Goal: Information Seeking & Learning: Learn about a topic

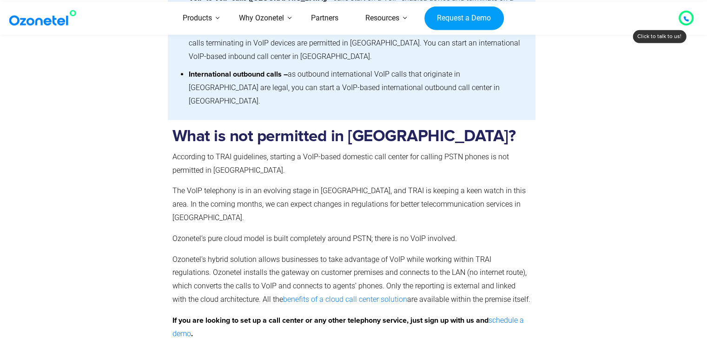
scroll to position [953, 0]
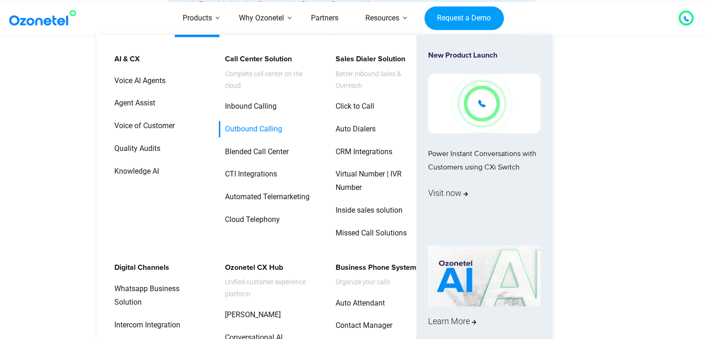
click at [247, 121] on link "Outbound Calling" at bounding box center [251, 129] width 65 height 16
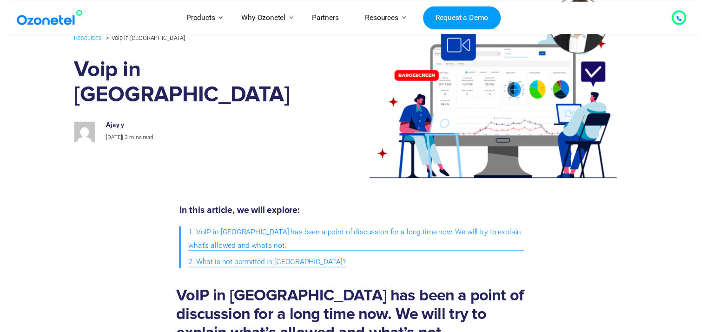
scroll to position [66, 0]
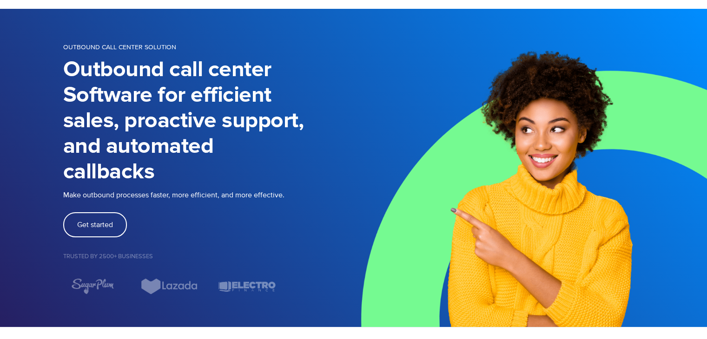
scroll to position [78, 0]
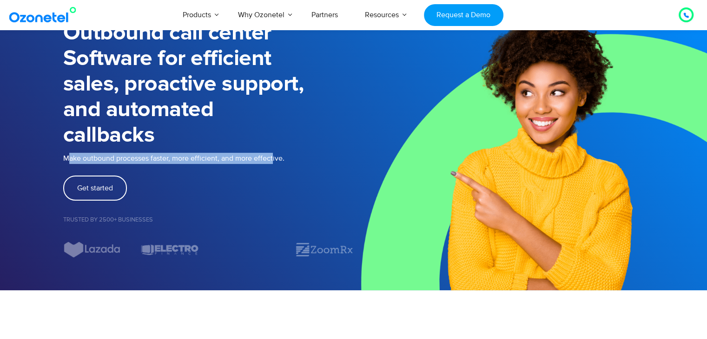
drag, startPoint x: 68, startPoint y: 156, endPoint x: 278, endPoint y: 159, distance: 209.7
click at [278, 159] on p "Make outbound processes faster, more efficient, and more effective." at bounding box center [208, 158] width 291 height 11
click at [110, 182] on link "Get started" at bounding box center [95, 188] width 64 height 25
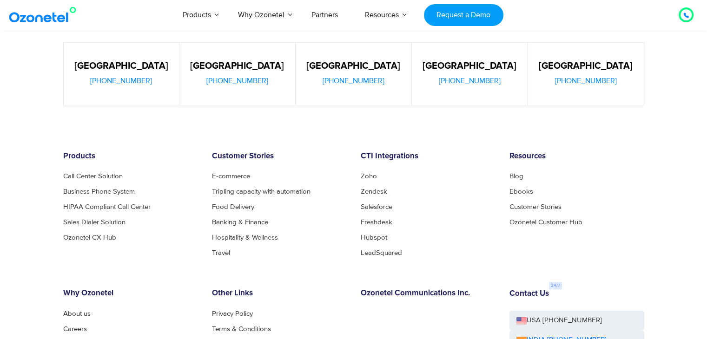
scroll to position [489, 0]
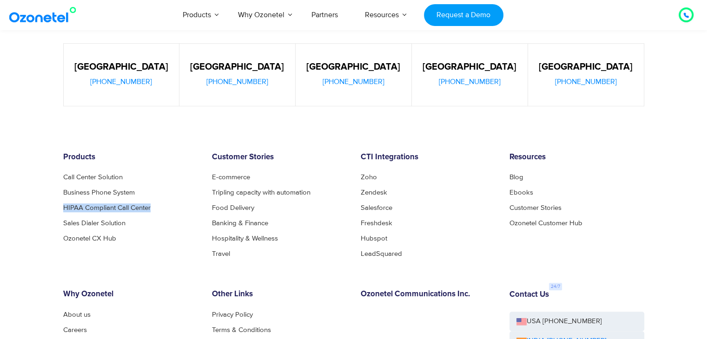
drag, startPoint x: 59, startPoint y: 206, endPoint x: 169, endPoint y: 204, distance: 110.2
click at [169, 204] on div "Products Call Center Solution Business Phone System HIPAA Compliant Call Center…" at bounding box center [130, 205] width 149 height 105
click at [169, 205] on li "HIPAA Compliant Call Center" at bounding box center [130, 208] width 135 height 7
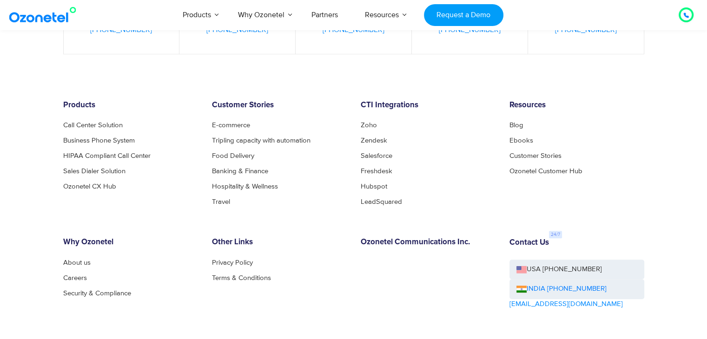
scroll to position [541, 0]
drag, startPoint x: 62, startPoint y: 159, endPoint x: 156, endPoint y: 157, distance: 93.9
click at [156, 157] on div "Products Call Center Solution Business Phone System HIPAA Compliant Call Center…" at bounding box center [130, 153] width 149 height 105
click at [173, 167] on ul "Call Center Solution Business Phone System HIPAA Compliant Call Center Sales Di…" at bounding box center [130, 156] width 135 height 68
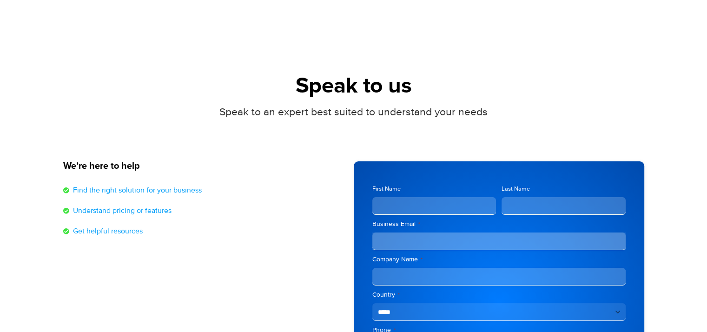
scroll to position [0, 0]
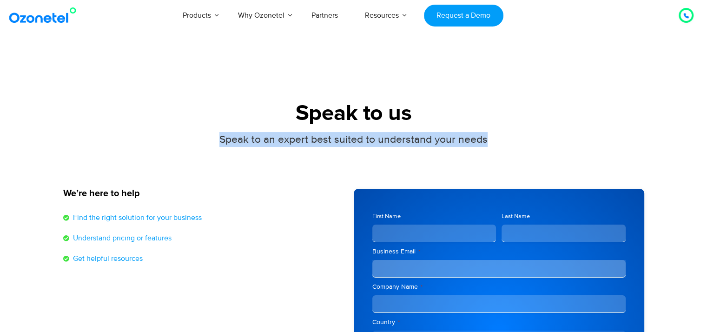
drag, startPoint x: 219, startPoint y: 137, endPoint x: 485, endPoint y: 142, distance: 265.5
click at [485, 142] on div "Speak to an expert best suited to understand your needs" at bounding box center [353, 139] width 581 height 15
click at [485, 142] on span "Speak to an expert best suited to understand your needs" at bounding box center [353, 139] width 268 height 13
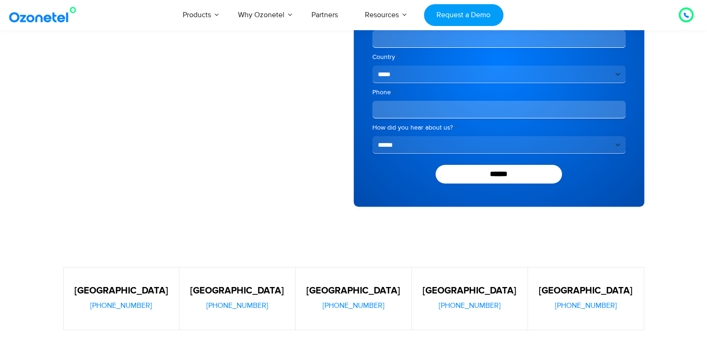
scroll to position [258, 0]
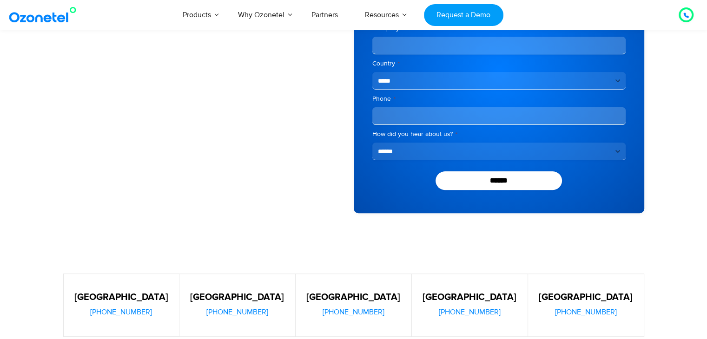
click at [686, 14] on icon at bounding box center [686, 16] width 6 height 6
click at [19, 152] on section "Speak to us Speak to an expert best suited to understand your needs We’re here …" at bounding box center [353, 6] width 707 height 431
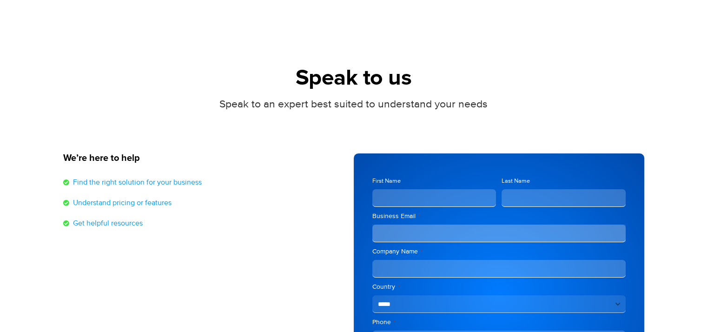
scroll to position [35, 0]
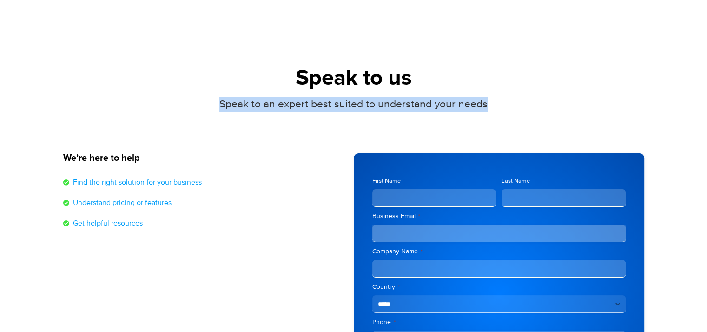
drag, startPoint x: 223, startPoint y: 106, endPoint x: 537, endPoint y: 101, distance: 314.7
click at [537, 101] on div "Speak to an expert best suited to understand your needs" at bounding box center [353, 104] width 581 height 15
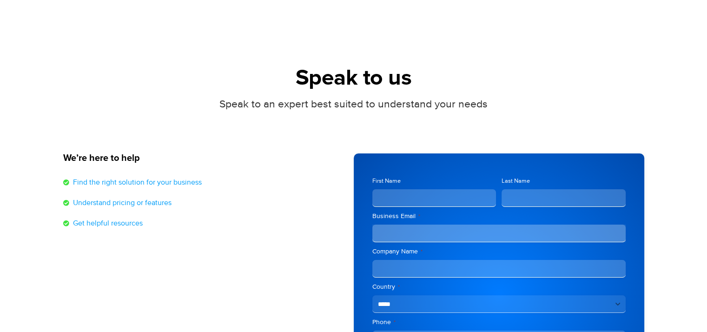
click at [294, 78] on h1 "Speak to us" at bounding box center [353, 79] width 581 height 26
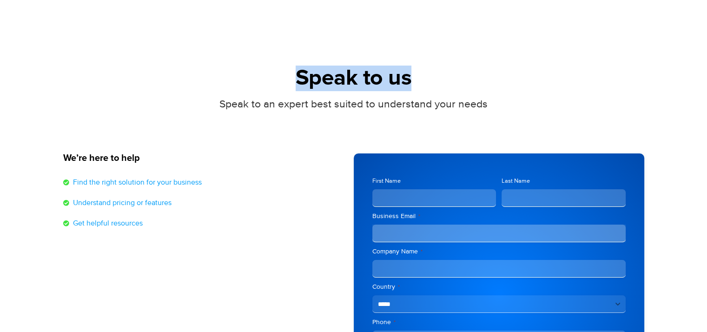
drag, startPoint x: 294, startPoint y: 78, endPoint x: 412, endPoint y: 61, distance: 119.3
click at [412, 61] on section "Speak to us Speak to an expert best suited to understand your needs We’re here …" at bounding box center [353, 229] width 707 height 431
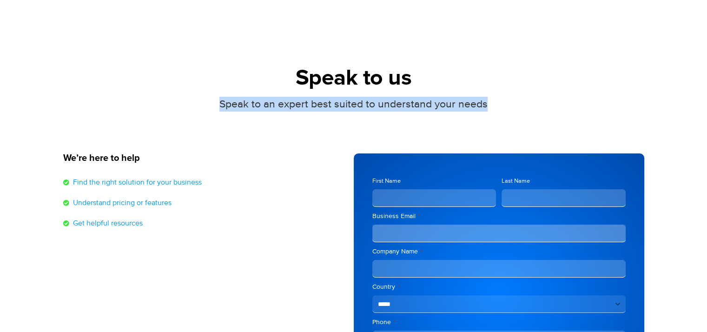
drag, startPoint x: 221, startPoint y: 106, endPoint x: 523, endPoint y: 106, distance: 302.6
click at [523, 106] on div "Speak to an expert best suited to understand your needs" at bounding box center [353, 104] width 581 height 15
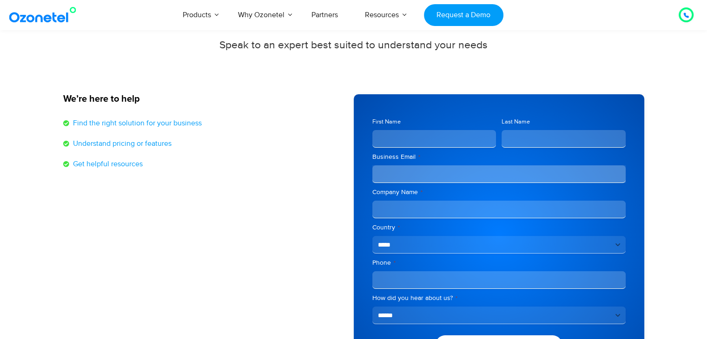
scroll to position [95, 0]
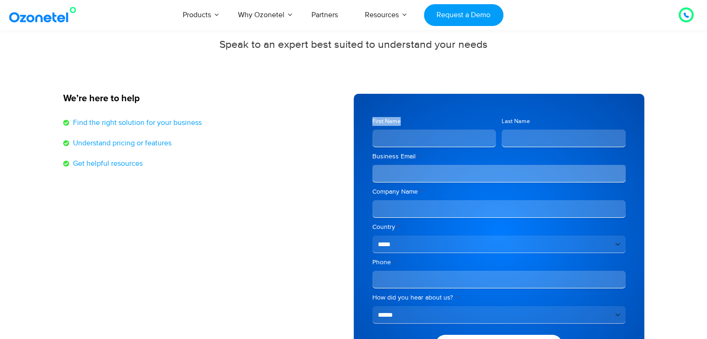
drag, startPoint x: 371, startPoint y: 121, endPoint x: 398, endPoint y: 139, distance: 32.8
click at [398, 139] on span "First Name" at bounding box center [435, 132] width 130 height 30
click at [398, 139] on input "First Name" at bounding box center [434, 139] width 124 height 18
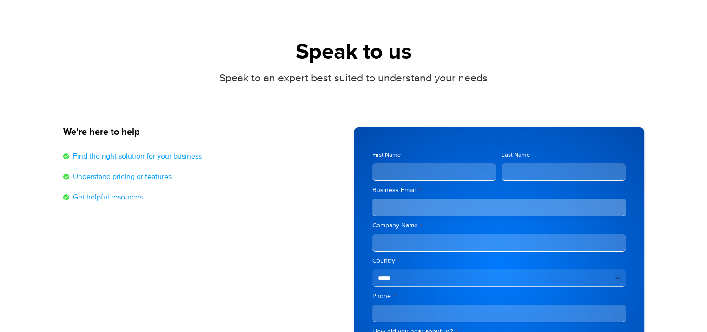
scroll to position [0, 0]
